Goal: Check status: Check status

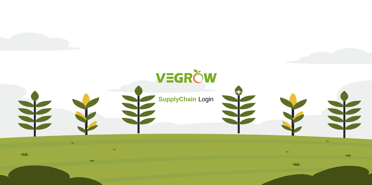
click at [172, 105] on div "SupplyChain Login" at bounding box center [186, 92] width 372 height 62
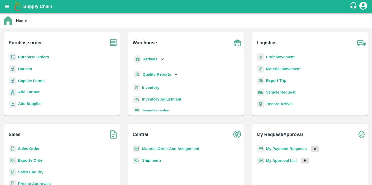
click at [40, 56] on b "Purchase Orders" at bounding box center [33, 57] width 31 height 4
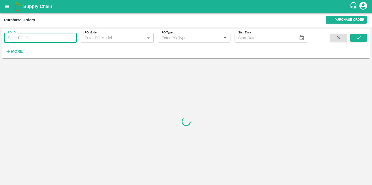
click at [43, 42] on input "PO ID" at bounding box center [40, 38] width 73 height 10
type input "3"
type input "46569"
click at [360, 40] on icon "submit" at bounding box center [359, 38] width 6 height 6
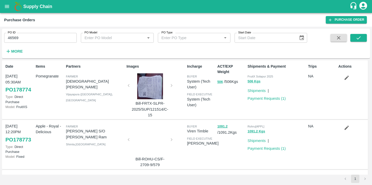
click at [34, 42] on input "46569" at bounding box center [40, 38] width 73 height 10
type input "46569"
click at [356, 36] on icon "submit" at bounding box center [359, 38] width 6 height 6
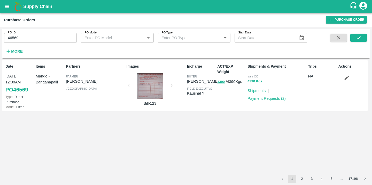
click at [268, 98] on link "Payment Requests ( 2 )" at bounding box center [267, 98] width 38 height 4
click at [272, 100] on link "Payment Requests ( 2 )" at bounding box center [267, 98] width 38 height 4
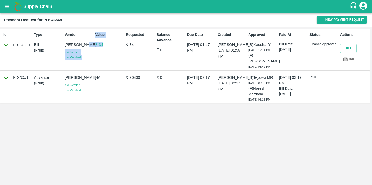
drag, startPoint x: 106, startPoint y: 43, endPoint x: 79, endPoint y: 43, distance: 27.9
click at [79, 43] on div "Id PR-131944 Type Bill ( Fruit ) Vendor [PERSON_NAME] [GEOGRAPHIC_DATA] Verifie…" at bounding box center [185, 50] width 370 height 42
click at [118, 60] on div "Value ₹ 34" at bounding box center [108, 49] width 31 height 39
drag, startPoint x: 276, startPoint y: 73, endPoint x: 186, endPoint y: 31, distance: 99.2
click at [186, 31] on div "Id PR-131944 Type Bill ( Fruit ) Vendor [PERSON_NAME] [GEOGRAPHIC_DATA] Verifie…" at bounding box center [185, 50] width 370 height 42
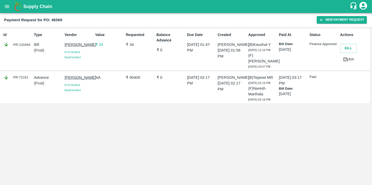
click at [265, 77] on div "(B) Tejaswi MR [DATE] 02:19 PM (F) [PERSON_NAME] [DATE] 02:19 PM" at bounding box center [261, 86] width 31 height 29
